Goal: Task Accomplishment & Management: Use online tool/utility

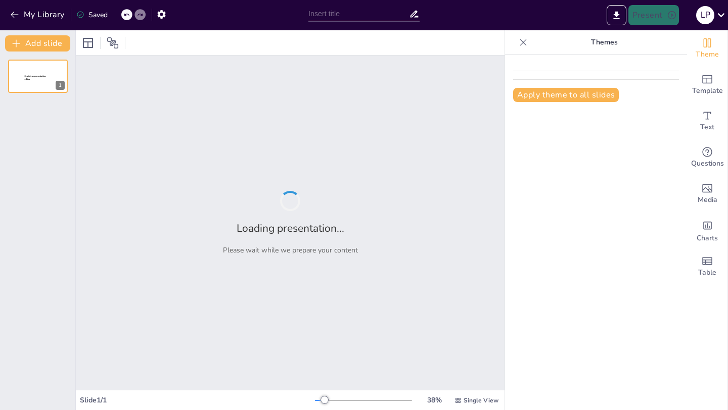
type input "Optimización de la Criopreservación: Estrategias para la Conservación de Materi…"
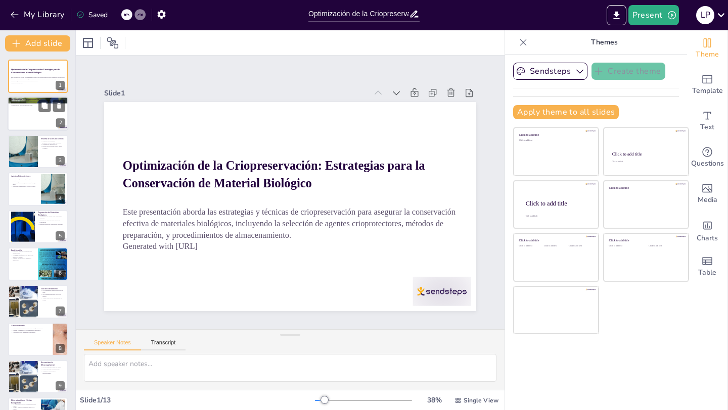
click at [28, 122] on div at bounding box center [38, 114] width 61 height 34
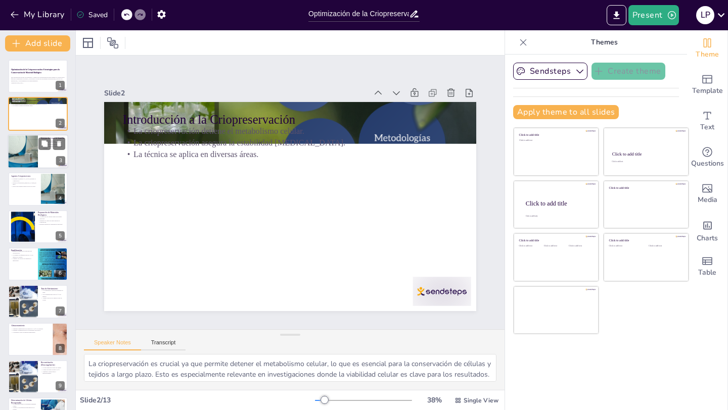
click at [48, 161] on div at bounding box center [38, 151] width 61 height 34
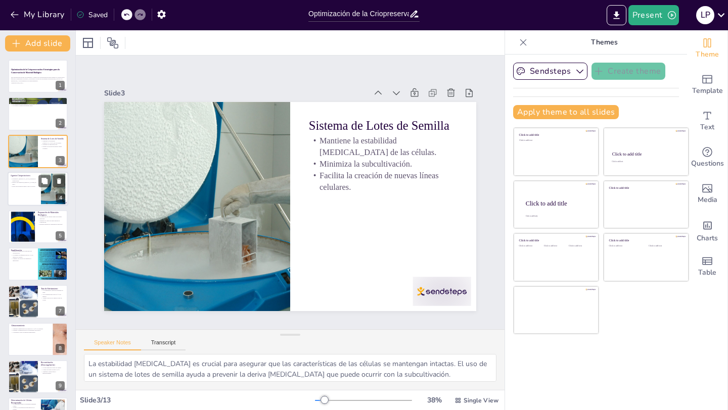
click at [30, 193] on div at bounding box center [38, 189] width 61 height 34
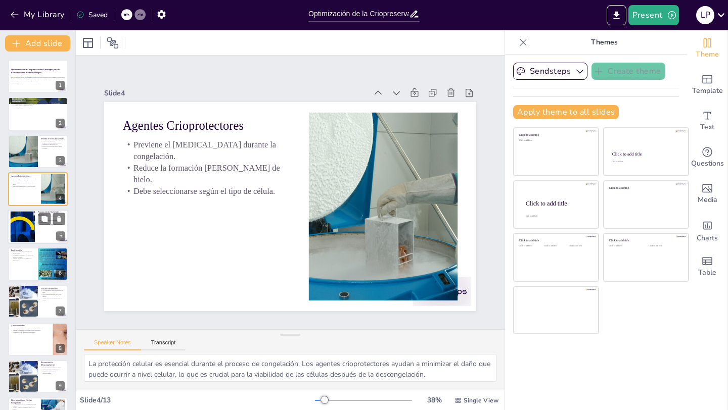
click at [20, 222] on div at bounding box center [23, 226] width 62 height 31
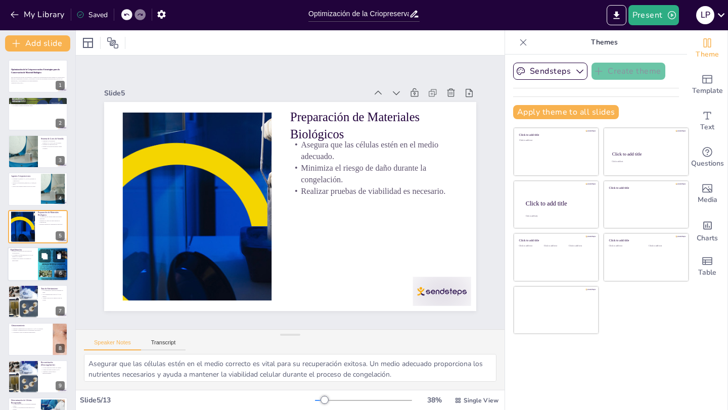
click at [17, 258] on p "Manejar las células con cuidado es importante." at bounding box center [23, 260] width 24 height 4
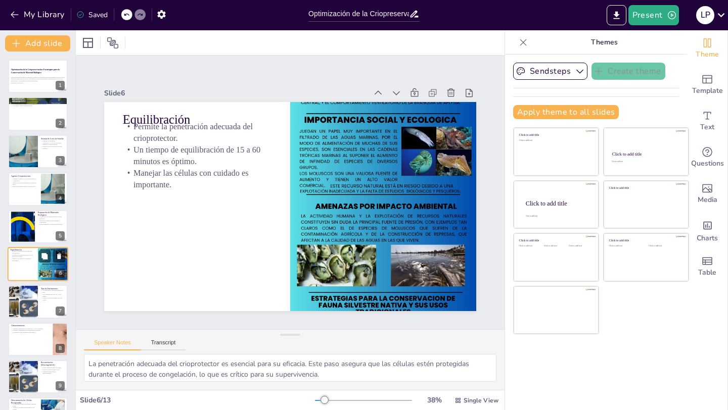
scroll to position [33, 0]
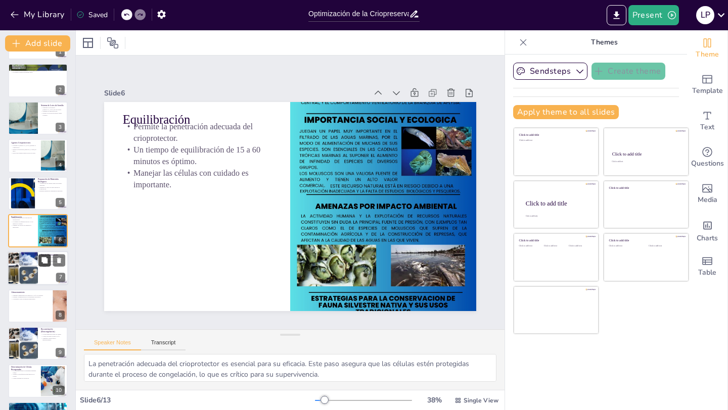
click at [40, 266] on button at bounding box center [44, 261] width 12 height 12
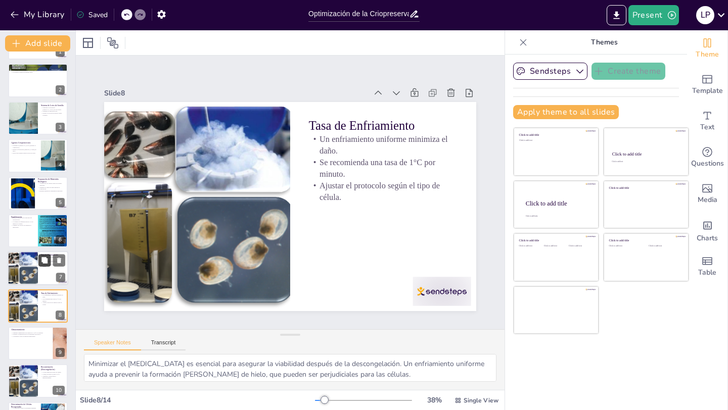
scroll to position [109, 0]
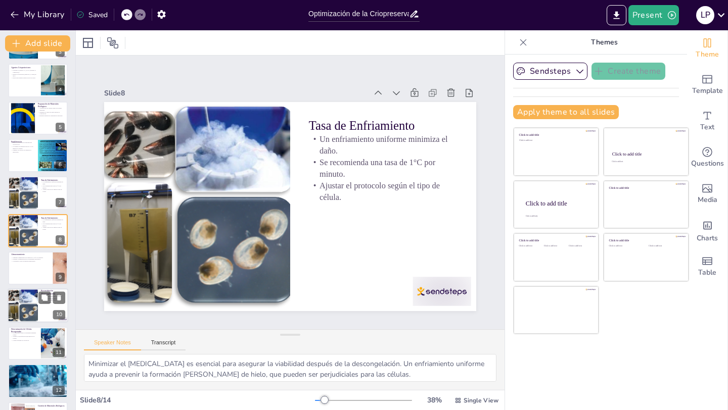
click at [39, 309] on div at bounding box center [38, 306] width 61 height 34
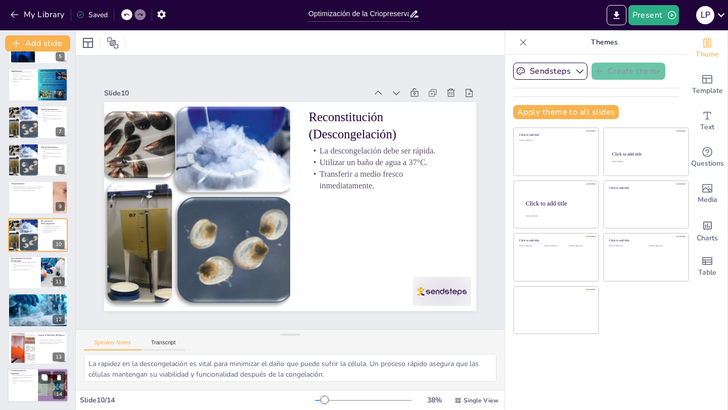
click at [32, 380] on p "Seguimiento de procedimientos de seguridad." at bounding box center [23, 379] width 24 height 4
type textarea "El uso de equipo de protección personal es esencial para garantizar la segurida…"
